Goal: Check status: Check status

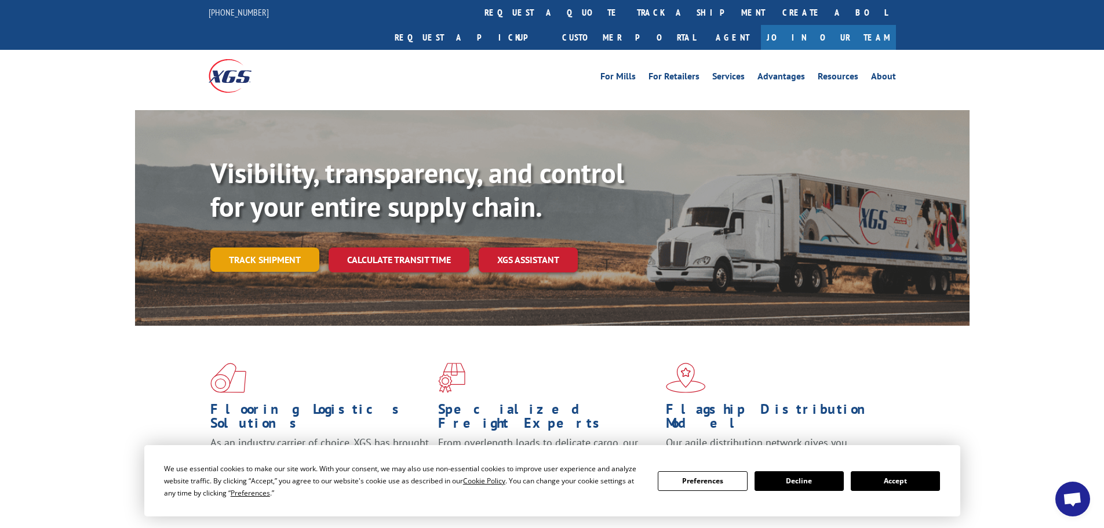
click at [268, 248] on link "Track shipment" at bounding box center [264, 260] width 109 height 24
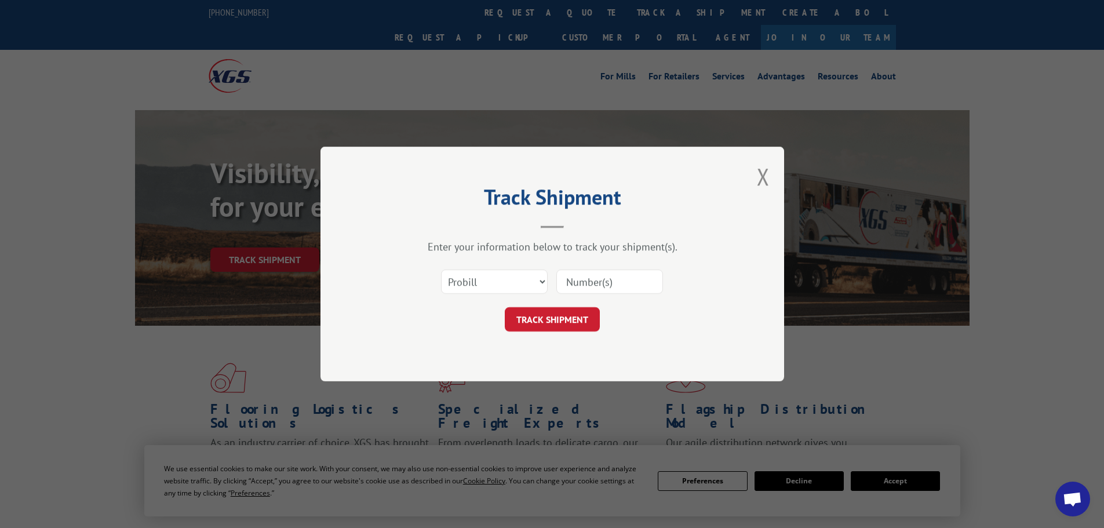
click at [624, 284] on input at bounding box center [610, 282] width 107 height 24
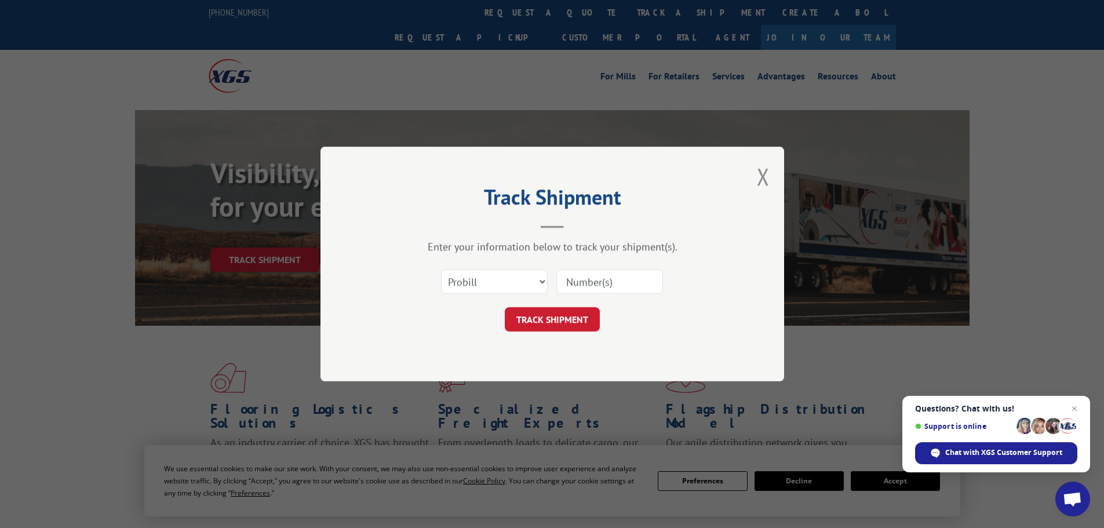
paste input "4100026"
type input "4100026"
click at [547, 315] on button "TRACK SHIPMENT" at bounding box center [552, 319] width 95 height 24
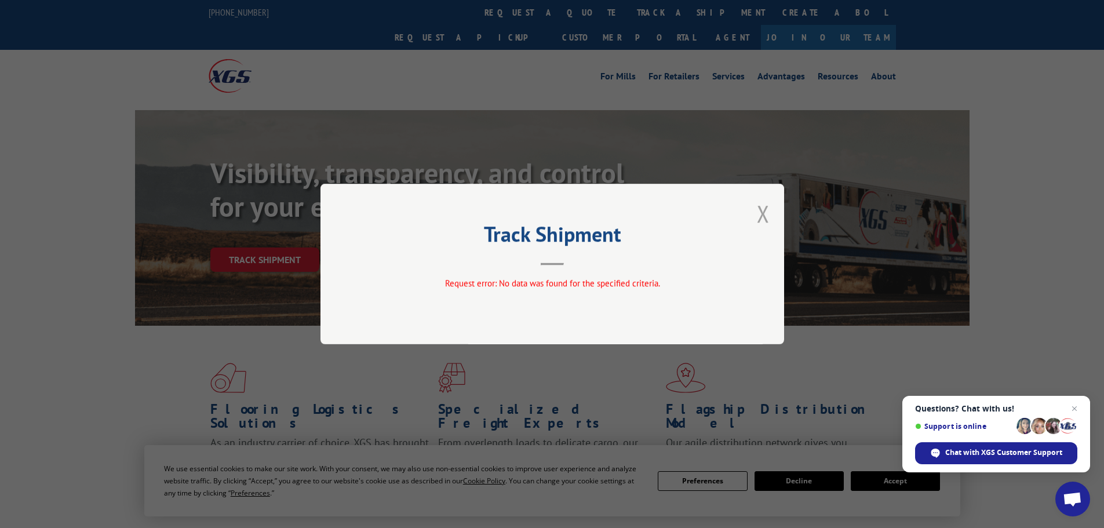
click at [759, 211] on button "Close modal" at bounding box center [763, 213] width 13 height 31
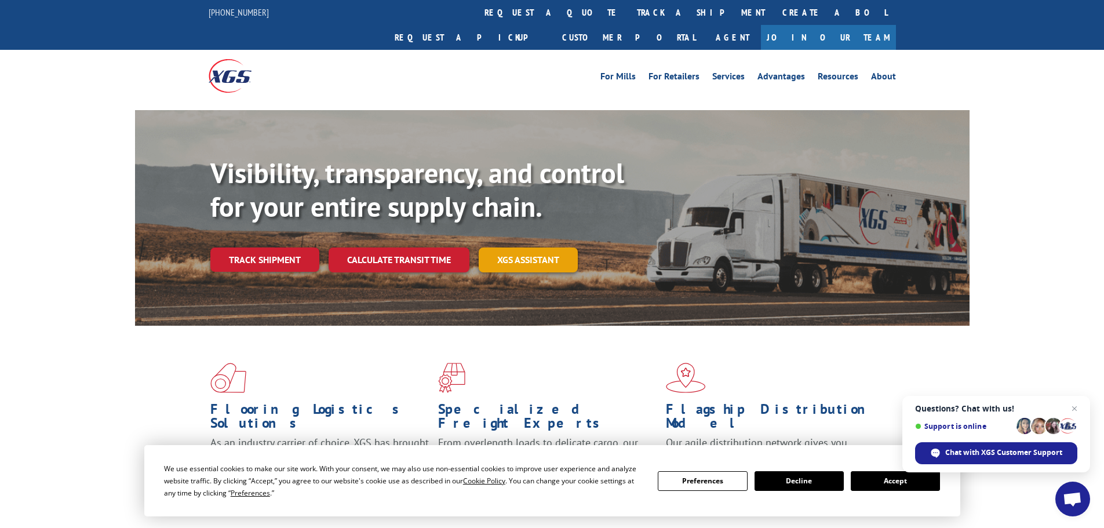
click at [524, 248] on link "XGS ASSISTANT" at bounding box center [528, 260] width 99 height 25
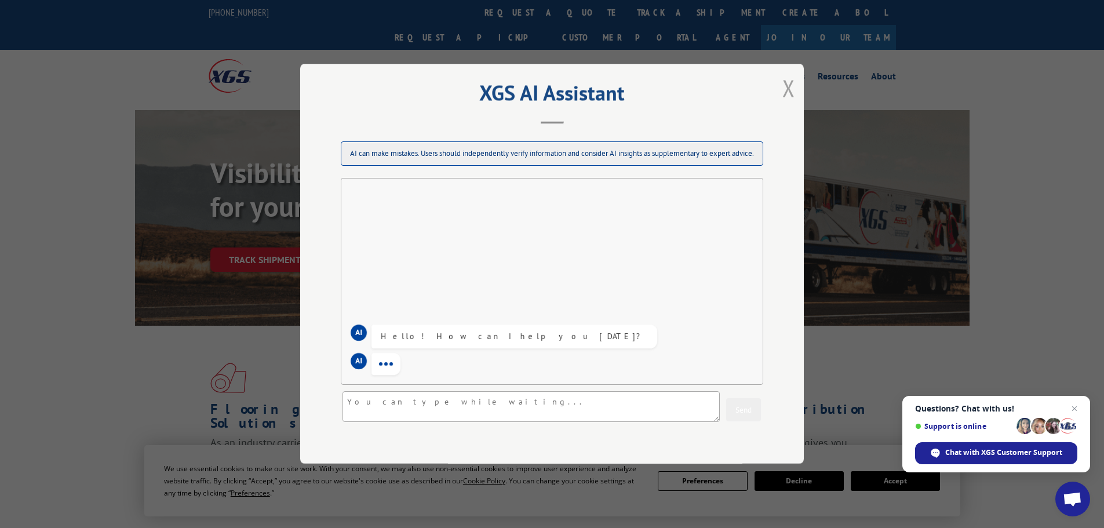
click at [790, 92] on button "Close modal" at bounding box center [789, 87] width 13 height 31
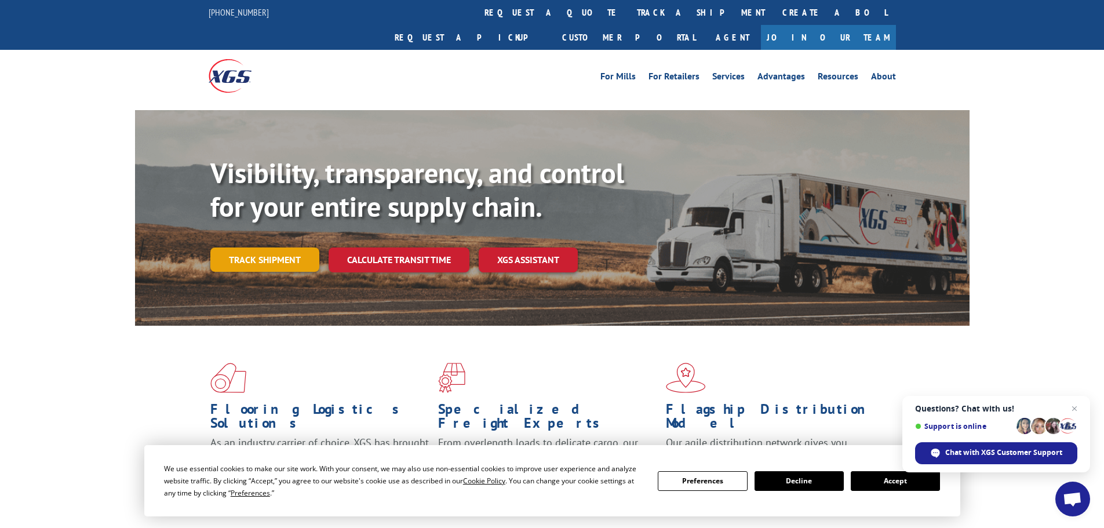
click at [263, 248] on link "Track shipment" at bounding box center [264, 260] width 109 height 24
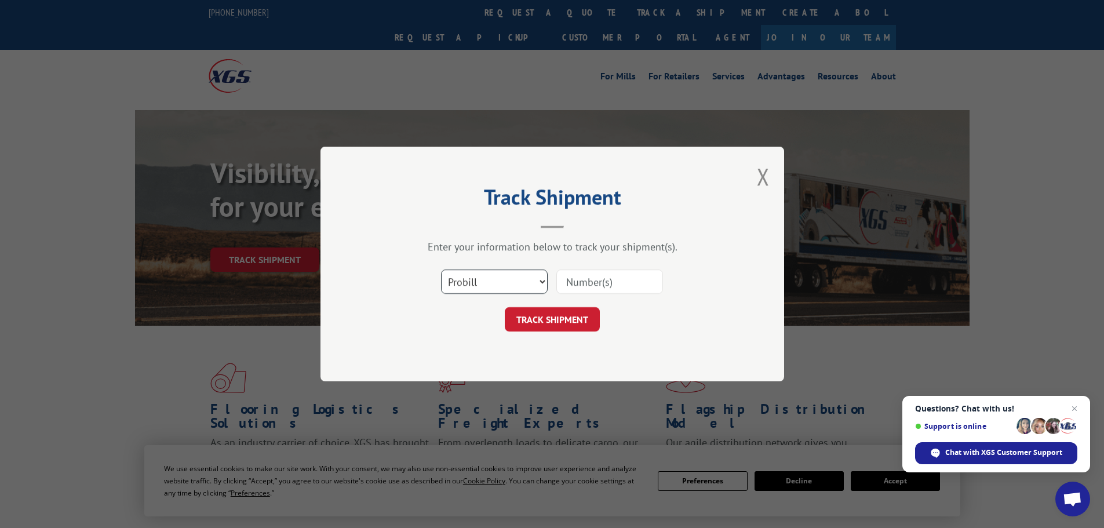
click at [499, 282] on select "Select category... Probill BOL PO" at bounding box center [494, 282] width 107 height 24
click at [441, 270] on select "Select category... Probill BOL PO" at bounding box center [494, 282] width 107 height 24
click at [598, 284] on input at bounding box center [610, 282] width 107 height 24
click at [489, 284] on select "Select category... Probill BOL PO" at bounding box center [494, 282] width 107 height 24
select select "bol"
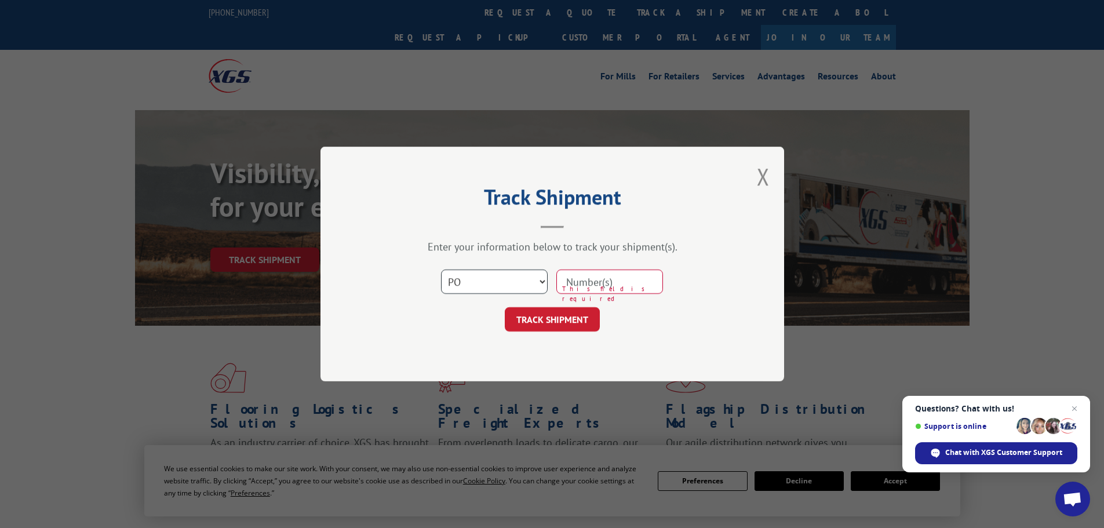
click at [441, 270] on select "Select category... Probill BOL PO" at bounding box center [494, 282] width 107 height 24
click at [582, 286] on input at bounding box center [610, 282] width 107 height 24
paste input "4100026"
type input "4100026"
click at [554, 316] on button "TRACK SHIPMENT" at bounding box center [552, 319] width 95 height 24
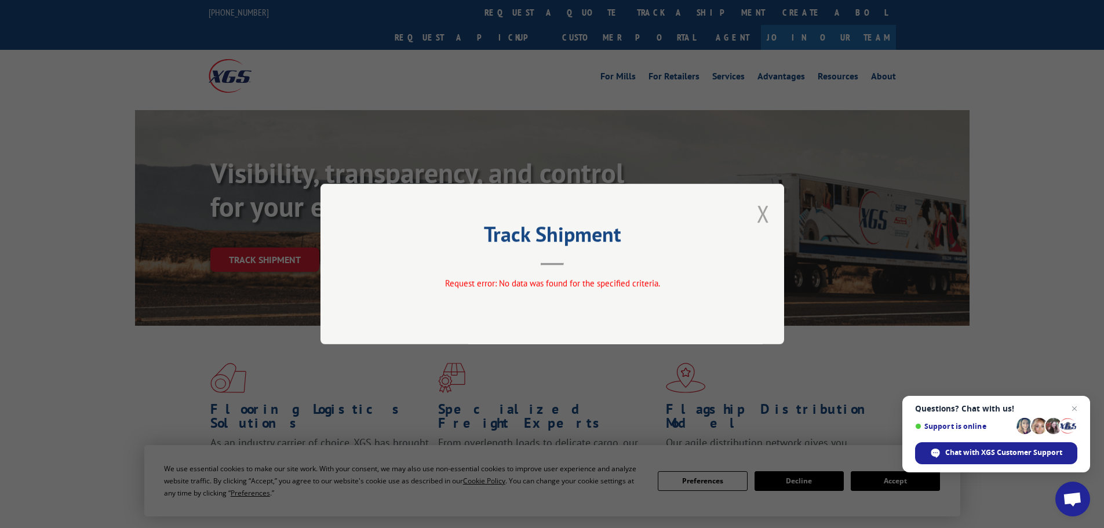
click at [764, 215] on button "Close modal" at bounding box center [763, 213] width 13 height 31
